Goal: Information Seeking & Learning: Learn about a topic

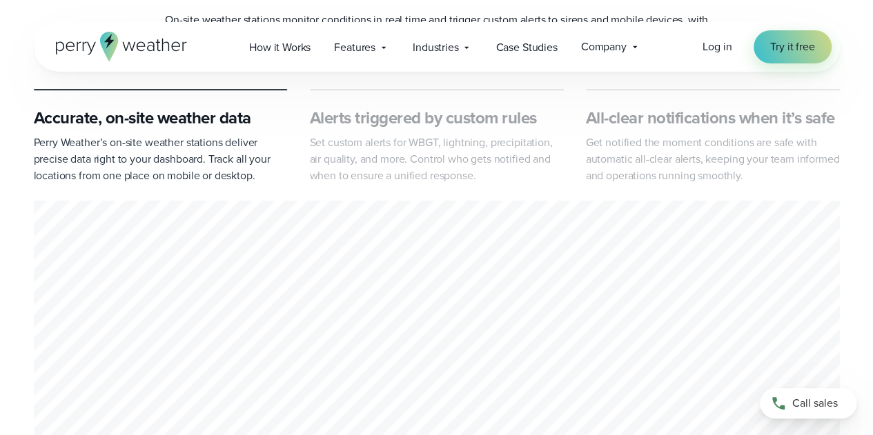
scroll to position [649, 0]
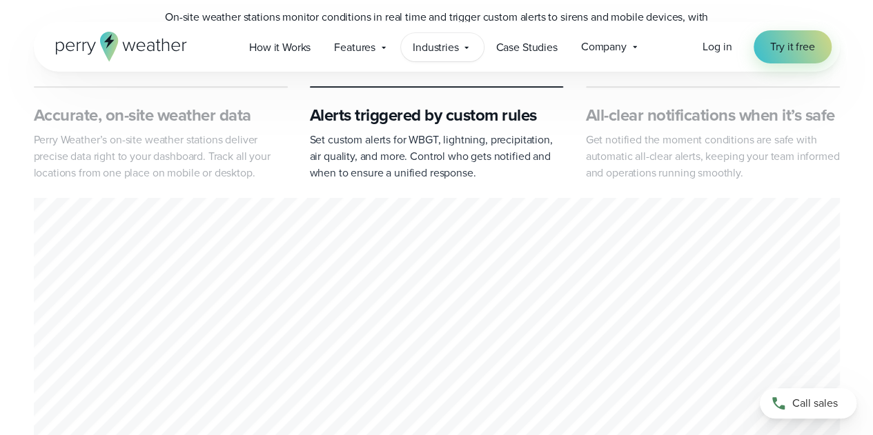
click at [417, 38] on div "Industries Featured Case Study How PGA of America is Prioritizing Golfer Safety…" at bounding box center [442, 47] width 83 height 28
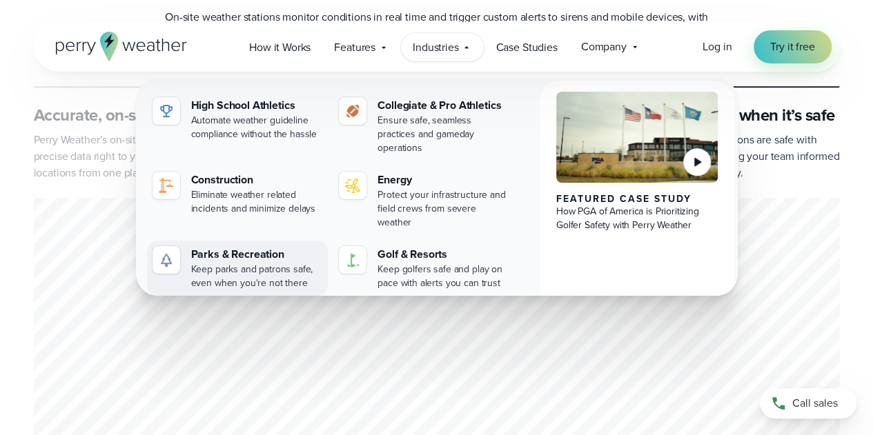
scroll to position [1031, 0]
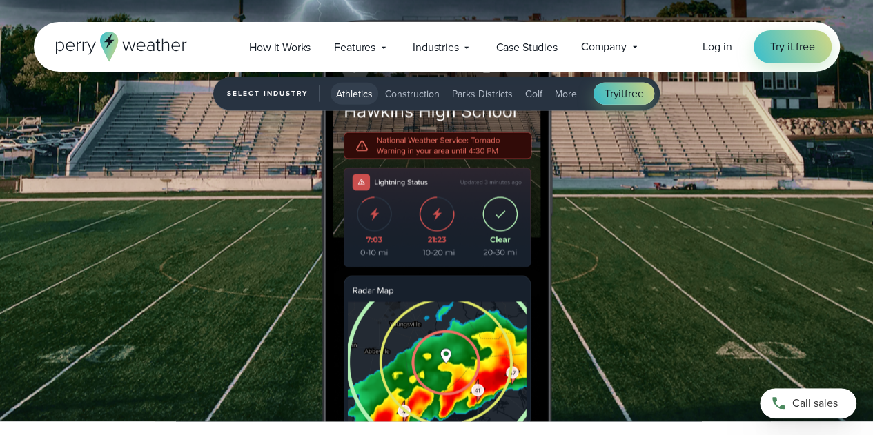
scroll to position [1605, 0]
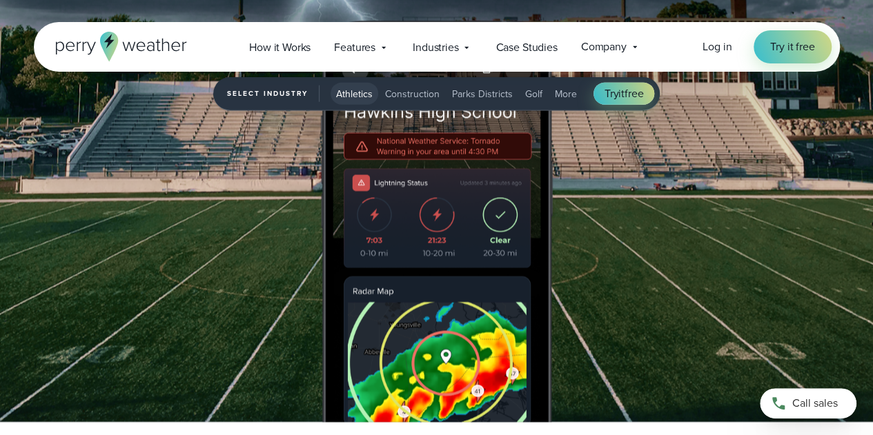
drag, startPoint x: 479, startPoint y: 206, endPoint x: 448, endPoint y: 224, distance: 35.3
click at [448, 224] on img "1 of 5" at bounding box center [437, 221] width 254 height 401
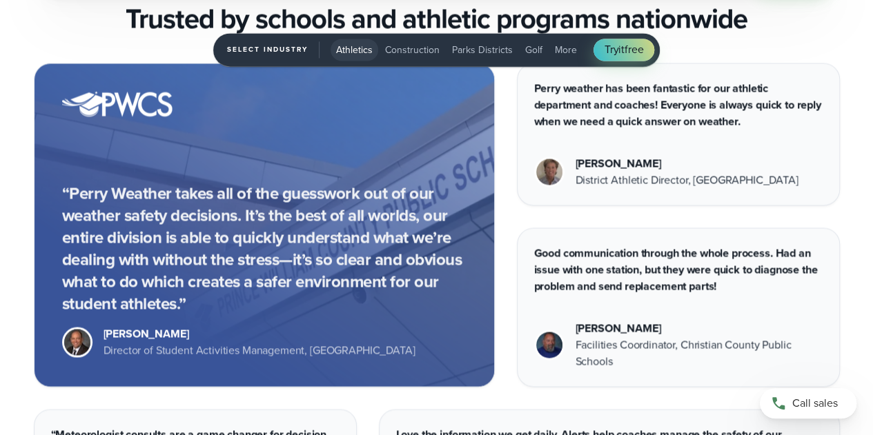
scroll to position [3569, 0]
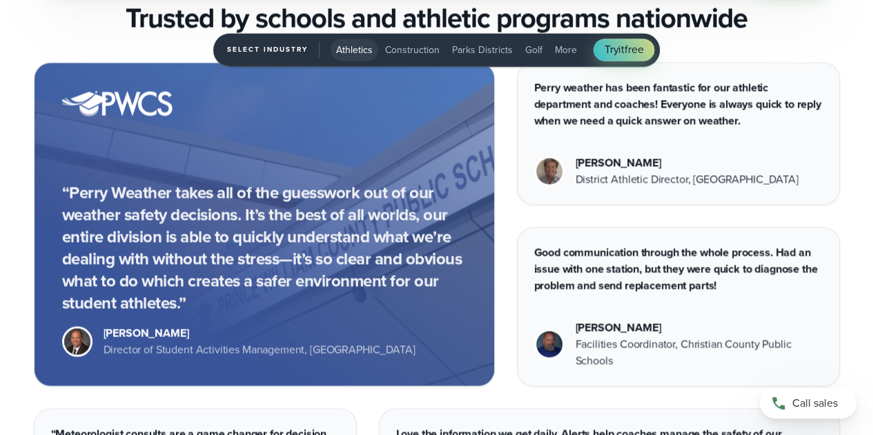
click at [323, 250] on p "“Perry Weather takes all of the guesswork out of our weather safety decisions. …" at bounding box center [264, 247] width 404 height 132
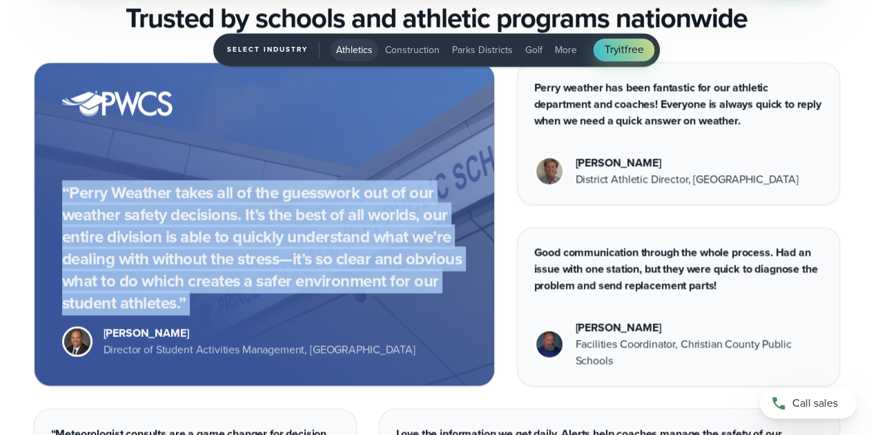
click at [323, 250] on p "“Perry Weather takes all of the guesswork out of our weather safety decisions. …" at bounding box center [264, 247] width 404 height 132
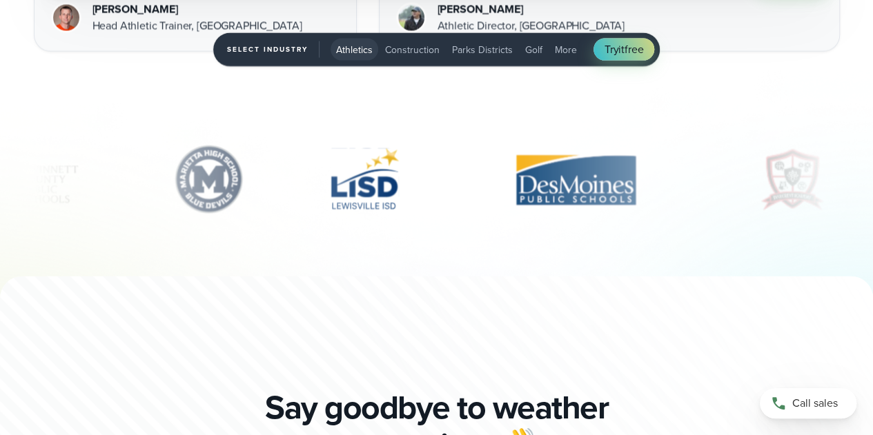
scroll to position [4057, 0]
